Goal: Task Accomplishment & Management: Manage account settings

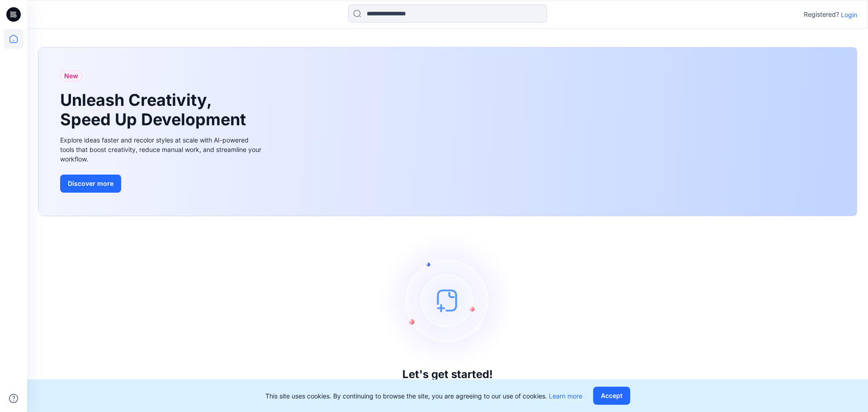
click at [851, 16] on p "Login" at bounding box center [849, 14] width 16 height 9
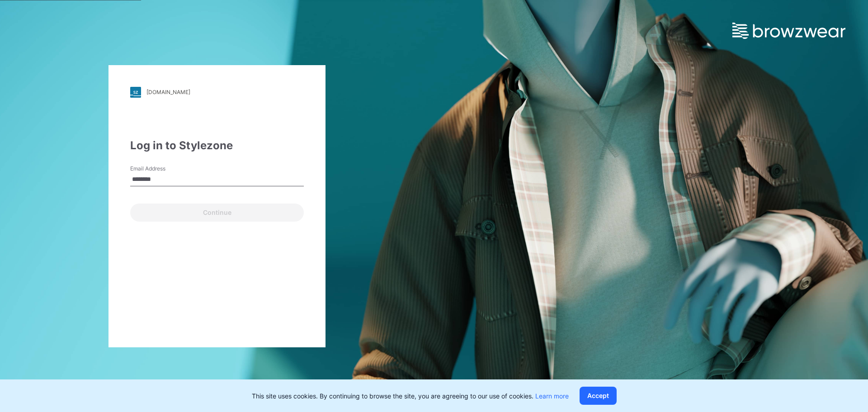
type input "**********"
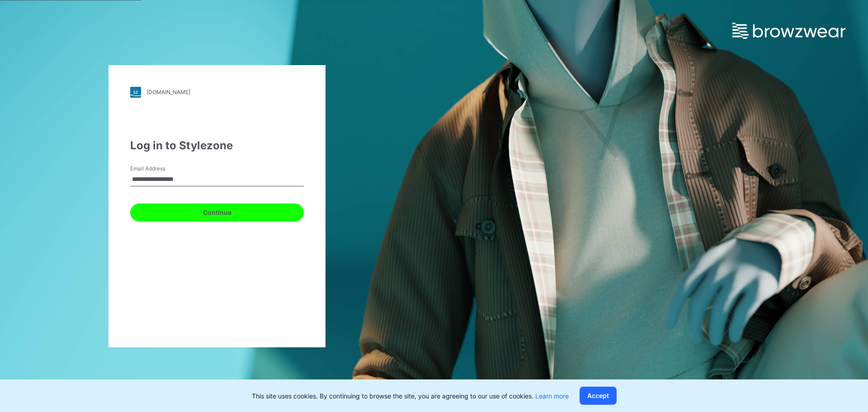
click at [219, 212] on button "Continue" at bounding box center [217, 212] width 174 height 18
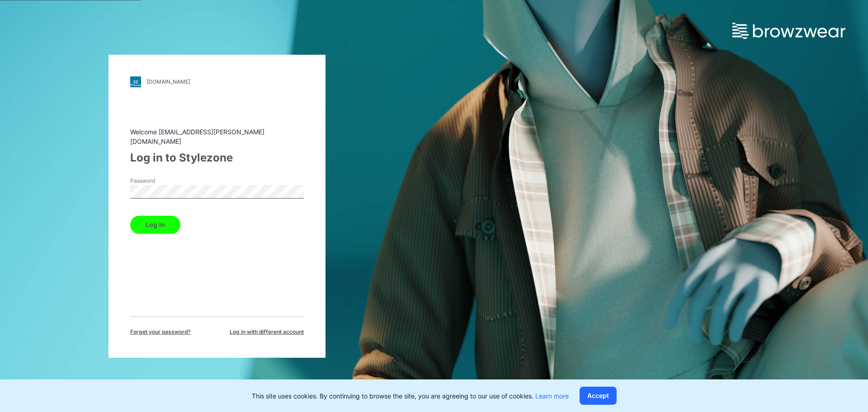
click at [130, 216] on button "Log in" at bounding box center [155, 225] width 50 height 18
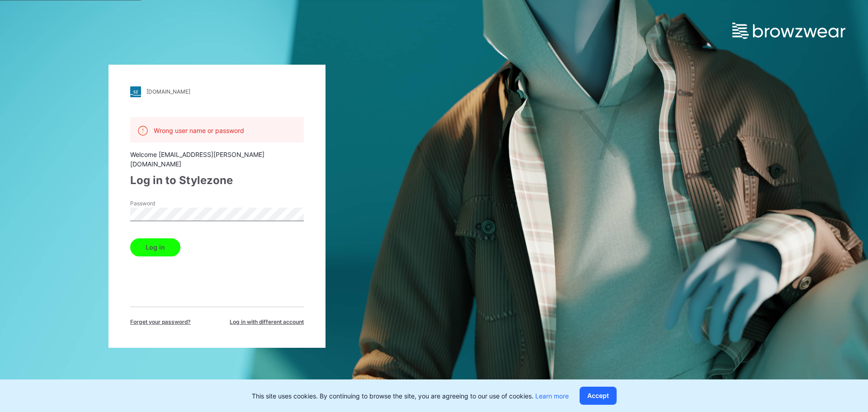
click at [105, 202] on div "[DOMAIN_NAME] Loading... Wrong user name or password Welcome [EMAIL_ADDRESS][PE…" at bounding box center [217, 206] width 434 height 412
click at [130, 238] on button "Log in" at bounding box center [155, 247] width 50 height 18
click at [108, 205] on div "[DOMAIN_NAME] Loading... Wrong user name or password Welcome [EMAIL_ADDRESS][PE…" at bounding box center [217, 206] width 434 height 412
click at [130, 238] on button "Log in" at bounding box center [155, 247] width 50 height 18
click at [123, 207] on div "[DOMAIN_NAME] Loading... Wrong user name or password Welcome [EMAIL_ADDRESS][PE…" at bounding box center [217, 206] width 217 height 283
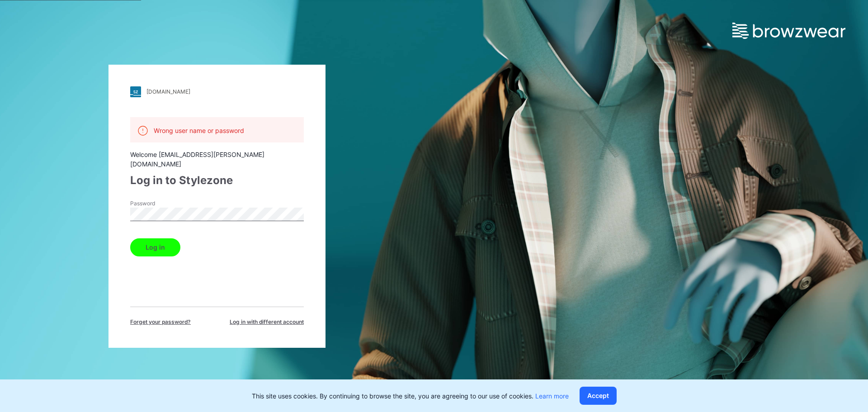
click at [130, 238] on button "Log in" at bounding box center [155, 247] width 50 height 18
